Goal: Task Accomplishment & Management: Use online tool/utility

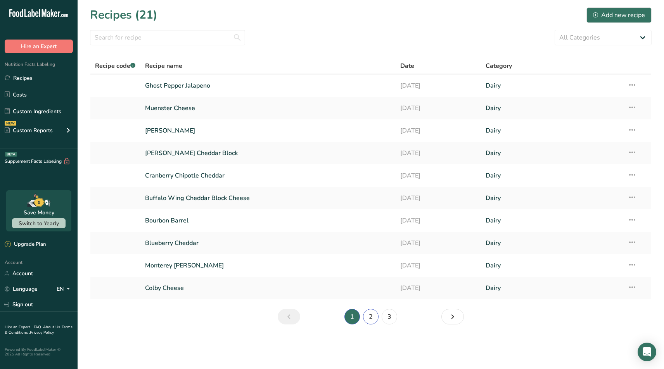
click at [371, 318] on link "2" at bounding box center [371, 317] width 16 height 16
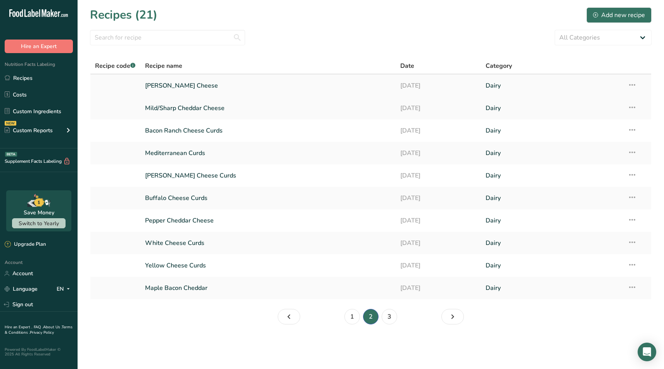
click at [192, 85] on link "[PERSON_NAME] Cheese" at bounding box center [268, 86] width 246 height 16
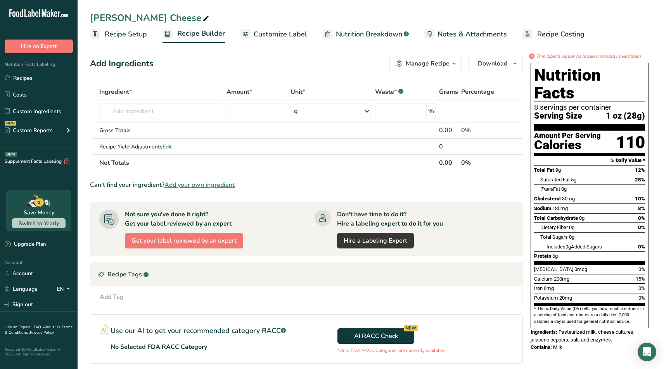
click at [276, 33] on span "Customize Label" at bounding box center [281, 34] width 54 height 10
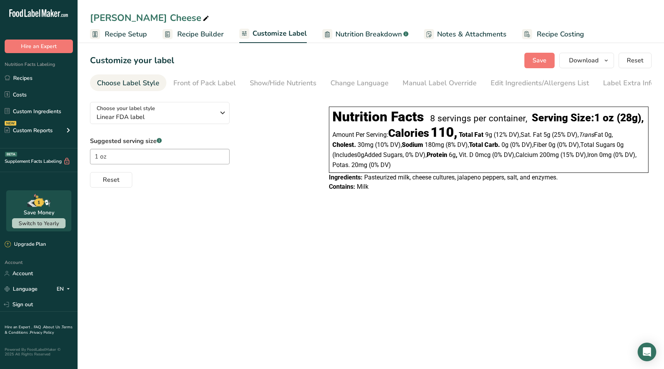
click at [377, 181] on span "Pasteurized milk, cheese cultures, jalapeno peppers, salt, and enzymes." at bounding box center [461, 177] width 194 height 7
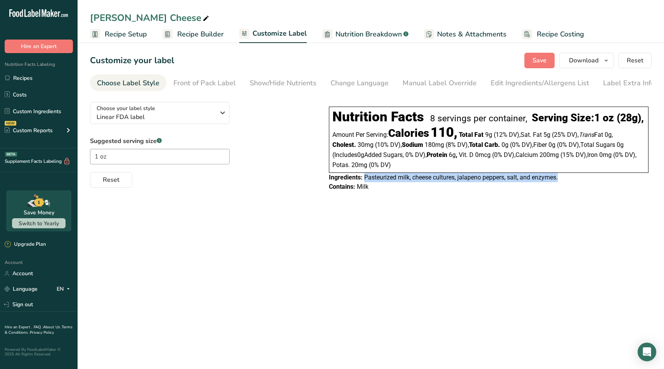
drag, startPoint x: 377, startPoint y: 192, endPoint x: 560, endPoint y: 196, distance: 183.6
click at [560, 182] on div "Ingredients: Pasteurized milk, cheese cultures, jalapeno peppers, salt, and enz…" at bounding box center [489, 177] width 320 height 9
copy div "Pasteurized milk, cheese cultures, jalapeno peppers, salt, and enzymes."
drag, startPoint x: 442, startPoint y: 183, endPoint x: 454, endPoint y: 172, distance: 15.9
click at [454, 170] on div "Amount Per Serving: Calories 110, Total Fat 9g ‏(12% DV) , Sat. Fat 5g ‏(25% DV…" at bounding box center [489, 148] width 313 height 43
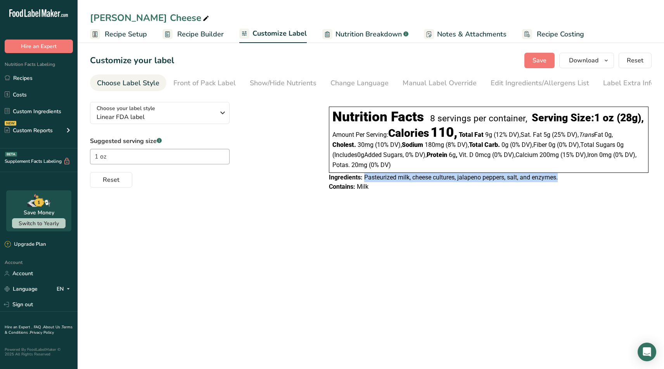
copy div "6g , Vit. D 0mcg ‏(0% DV) , Calcium 200mg ‏(15% DV) , Iron 0mg ‏(0% DV) , Potas…"
drag, startPoint x: 429, startPoint y: 172, endPoint x: 504, endPoint y: 163, distance: 76.2
click at [504, 163] on div "Amount Per Serving: Calories 110, Total Fat 9g ‏(12% DV) , Sat. Fat 5g ‏(25% DV…" at bounding box center [489, 148] width 313 height 43
copy div "0g ‏(0% DV) , Fiber 0g ‏(0% DV) , Total Sugars 0g ( Includes 0g Added Sugars , …"
drag, startPoint x: 471, startPoint y: 163, endPoint x: 427, endPoint y: 163, distance: 44.6
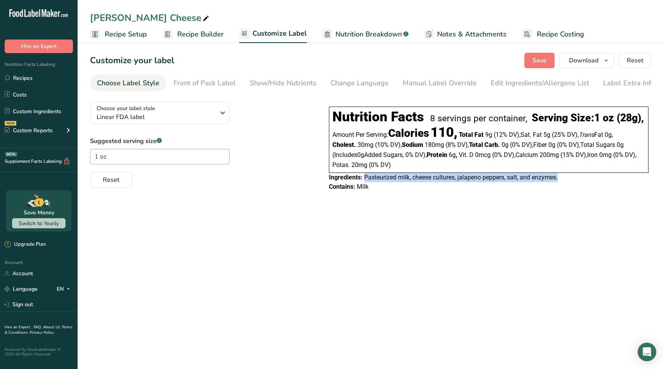
click at [426, 163] on div "Amount Per Serving: Calories 110, Total Fat 9g ‏(12% DV) , Sat. Fat 5g ‏(25% DV…" at bounding box center [489, 148] width 313 height 43
copy div "180mg ‏(8% DV) ,"
drag, startPoint x: 403, startPoint y: 163, endPoint x: 359, endPoint y: 163, distance: 44.2
click at [359, 163] on div "Amount Per Serving: Calories 110, Total Fat 9g ‏(12% DV) , Sat. Fat 5g ‏(25% DV…" at bounding box center [489, 148] width 313 height 43
copy div "30mg ‏(10% DV) ,"
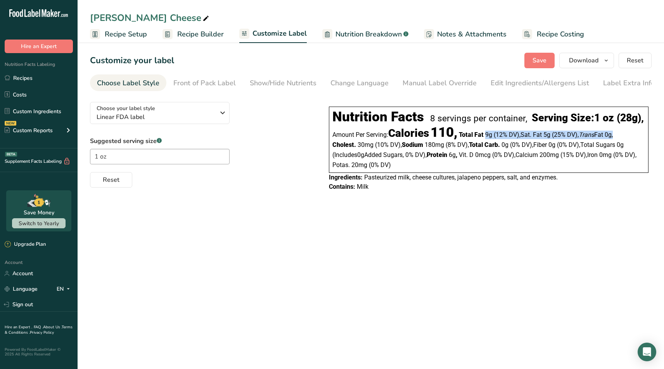
drag, startPoint x: 622, startPoint y: 153, endPoint x: 491, endPoint y: 153, distance: 131.6
click at [491, 153] on div "Amount Per Serving: Calories 110, Total Fat 9g ‏(12% DV) , Sat. Fat 5g ‏(25% DV…" at bounding box center [489, 148] width 313 height 43
copy div "9g ‏(12% DV) , Sat. Fat 5g ‏(25% DV) , Trans Fat 0g ,"
